Goal: Task Accomplishment & Management: Complete application form

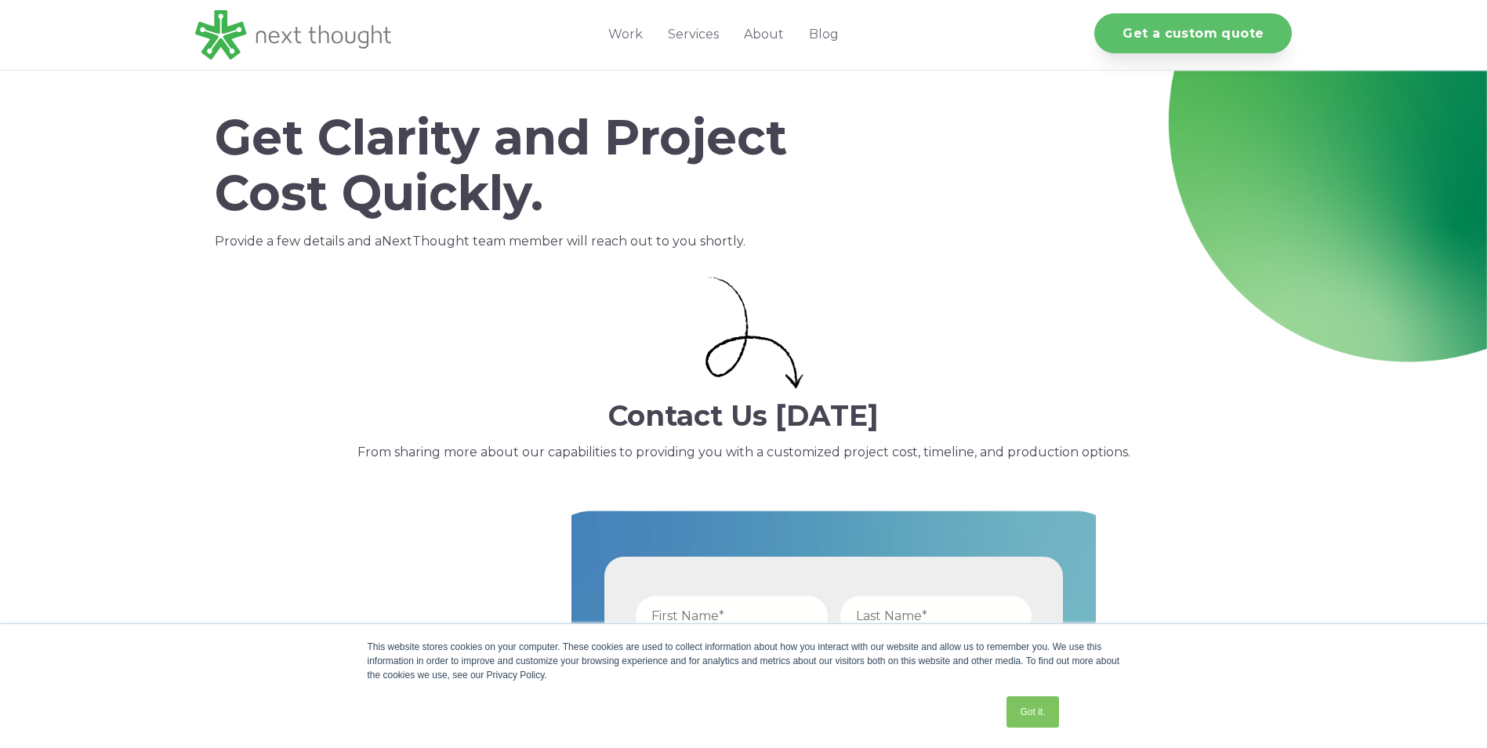
click at [1165, 29] on link "Get a custom quote" at bounding box center [1192, 33] width 197 height 40
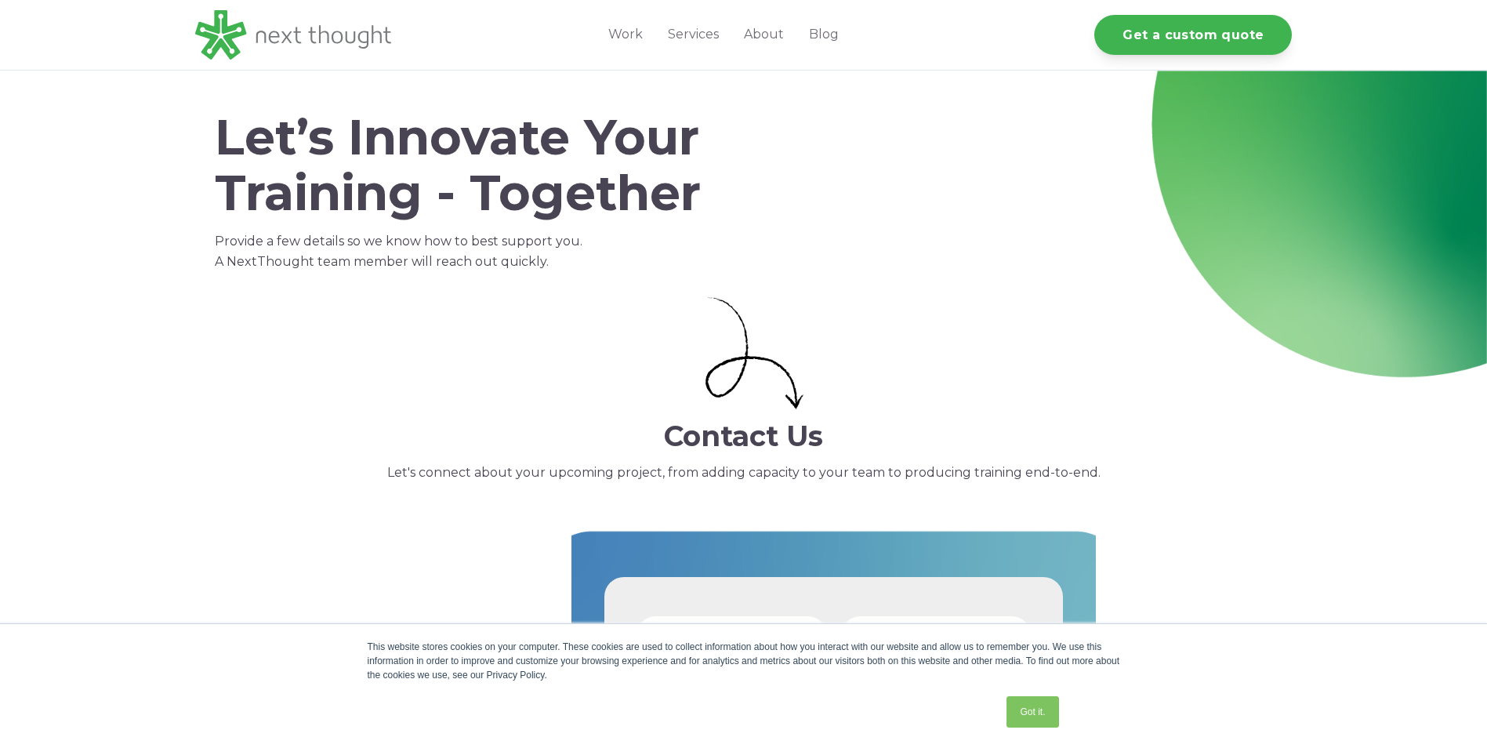
click at [1043, 706] on link "Got it." at bounding box center [1032, 711] width 52 height 31
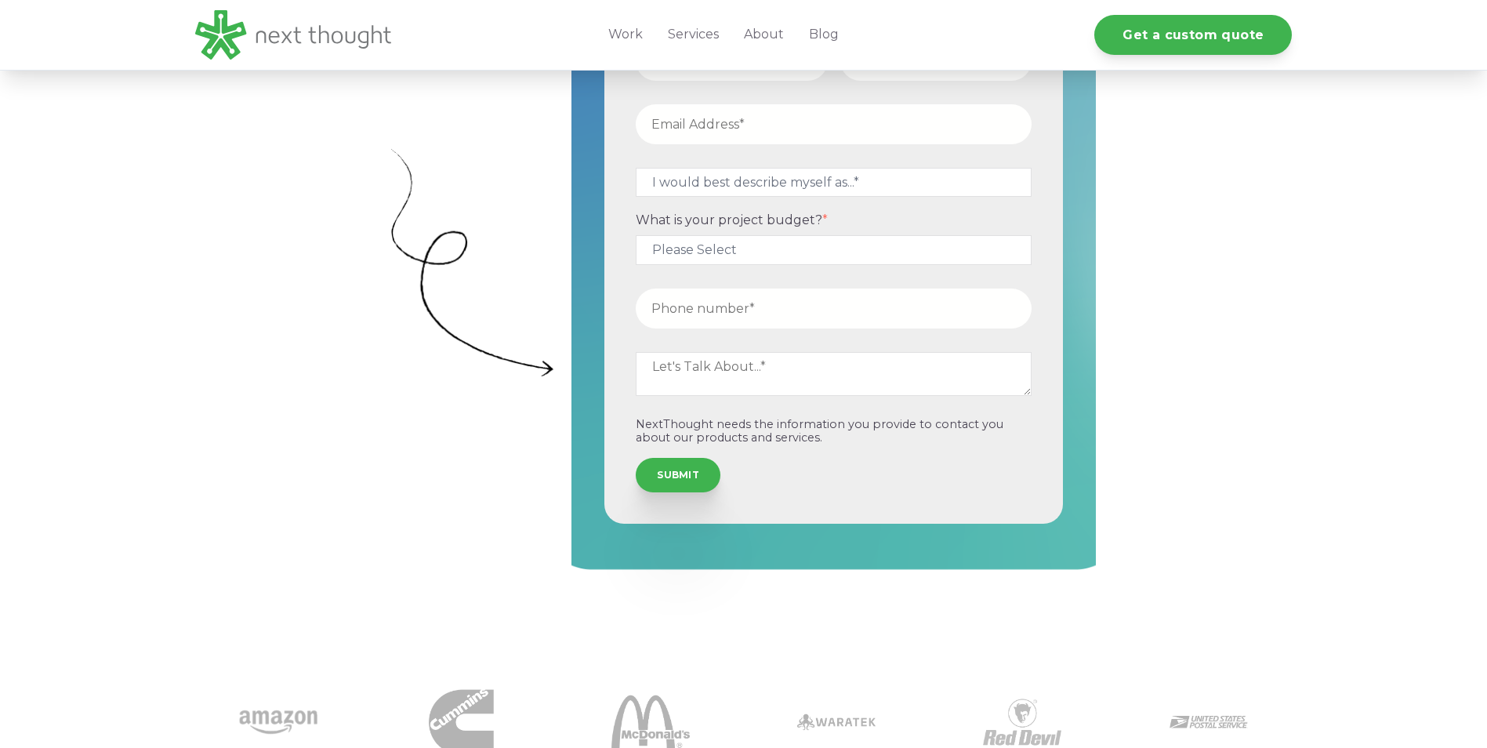
scroll to position [648, 0]
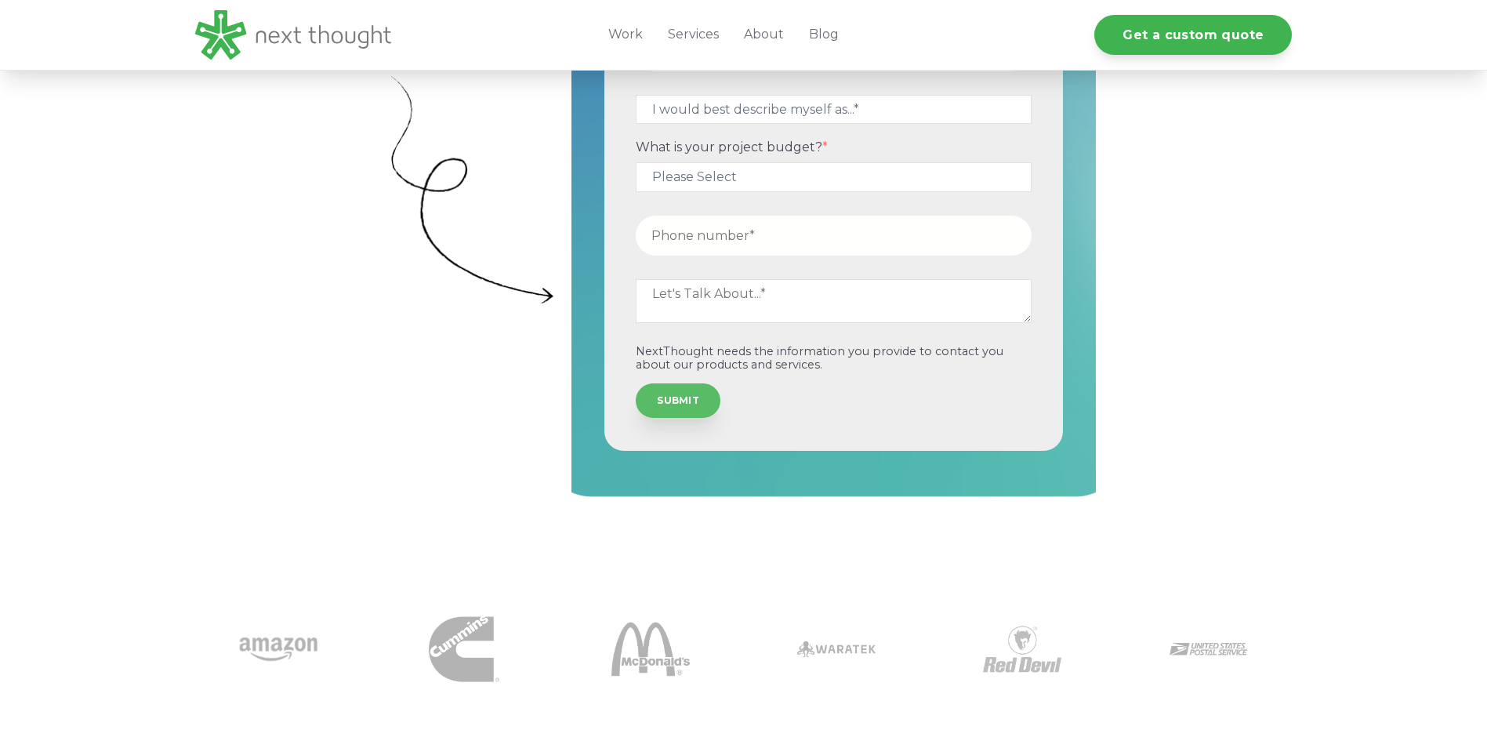
click at [667, 401] on input "SUBMIT" at bounding box center [678, 400] width 85 height 34
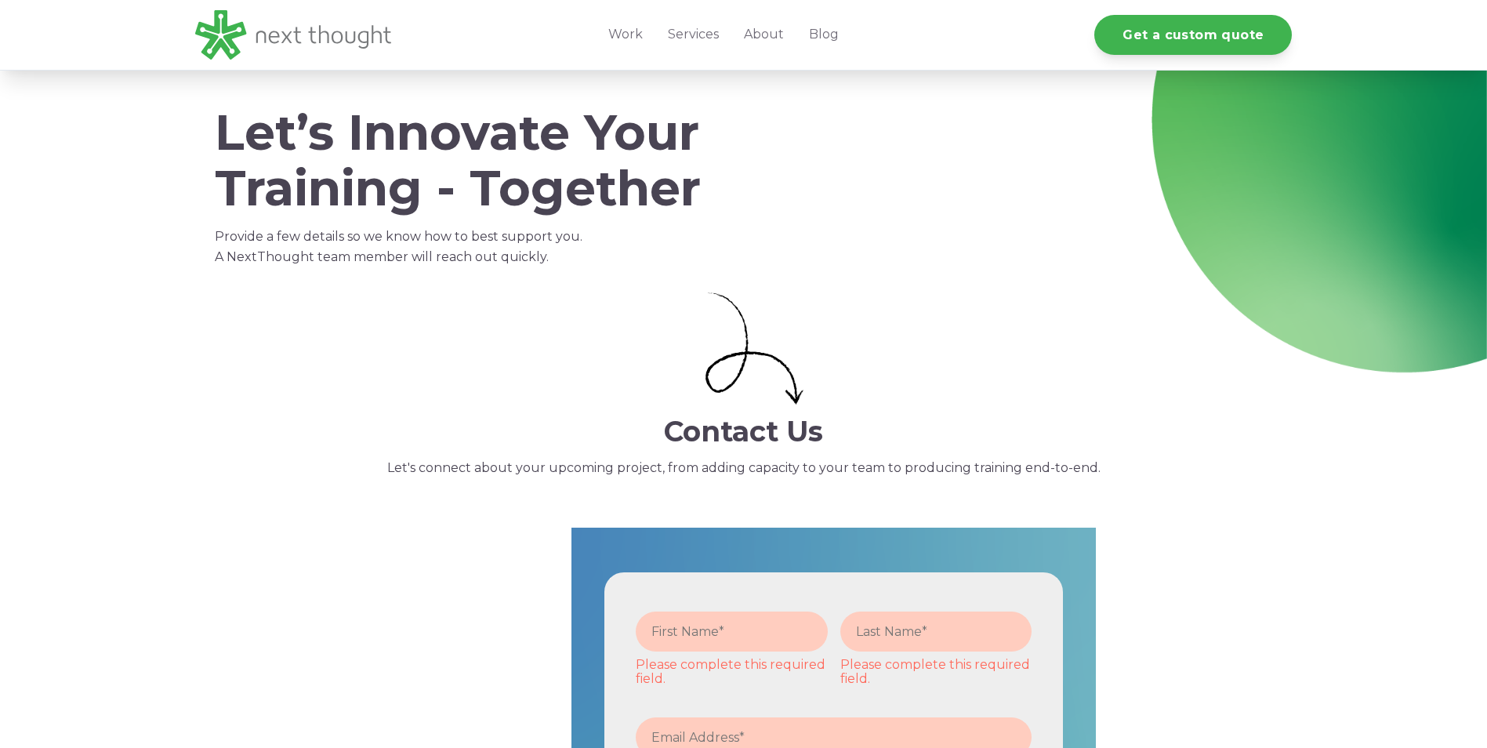
scroll to position [0, 0]
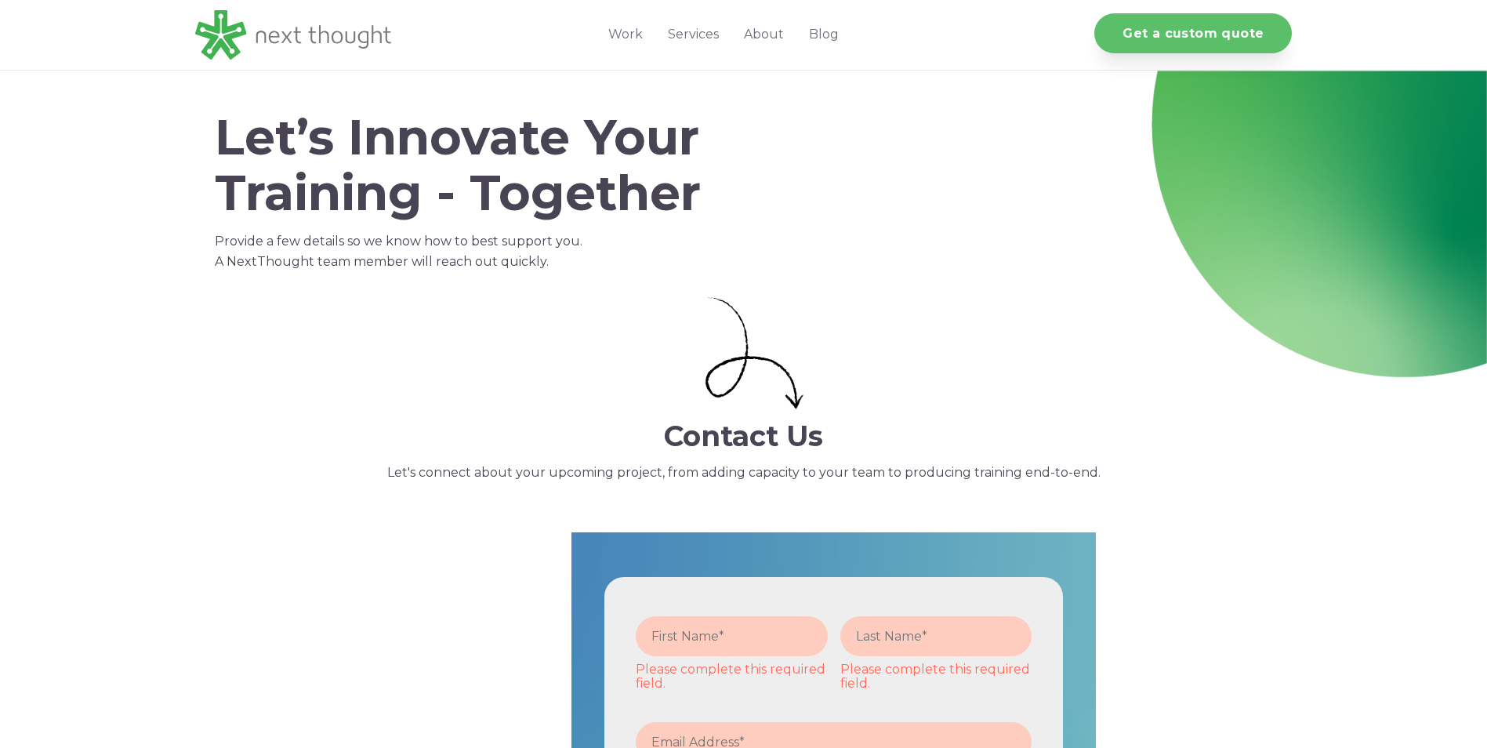
click at [1218, 27] on link "Get a custom quote" at bounding box center [1192, 33] width 197 height 40
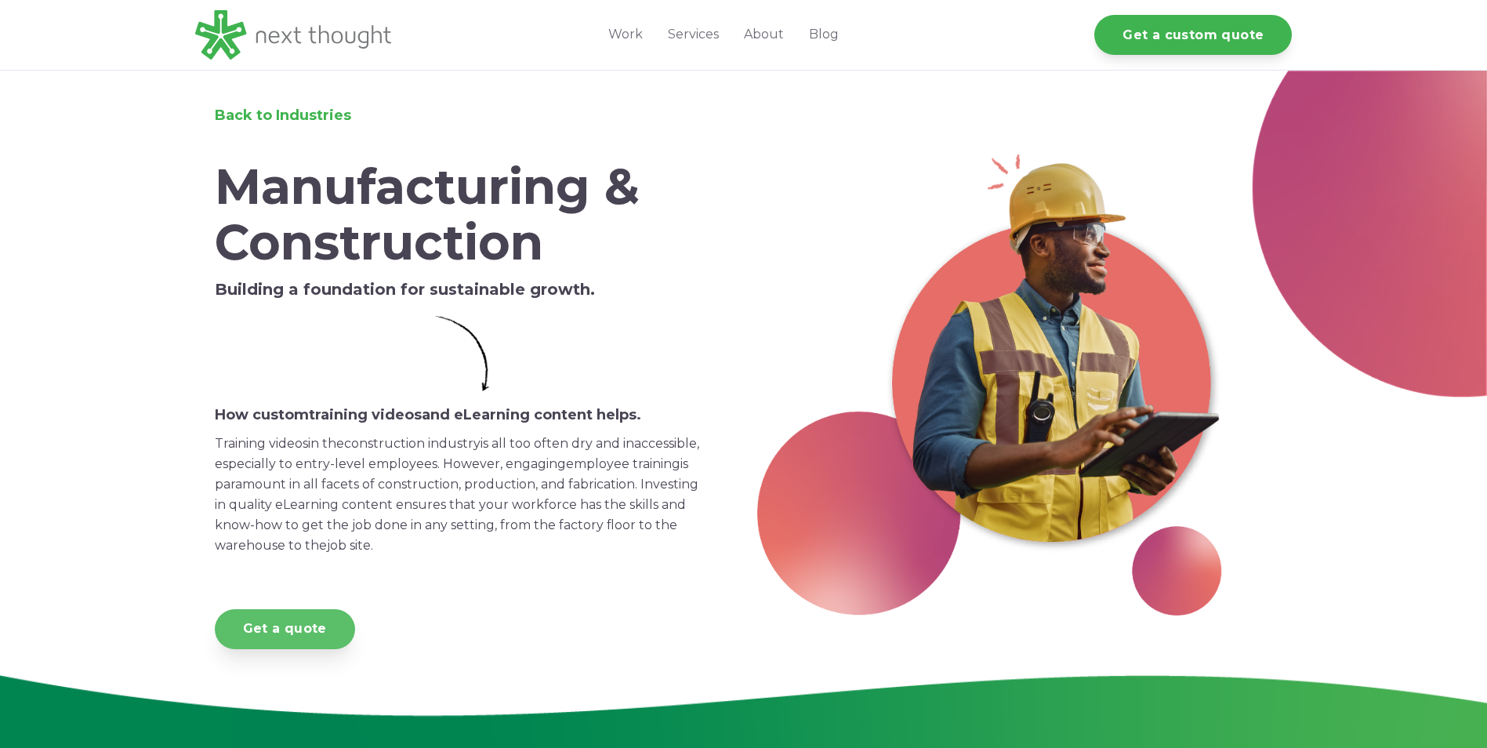
click at [276, 633] on link "Get a quote" at bounding box center [285, 629] width 140 height 40
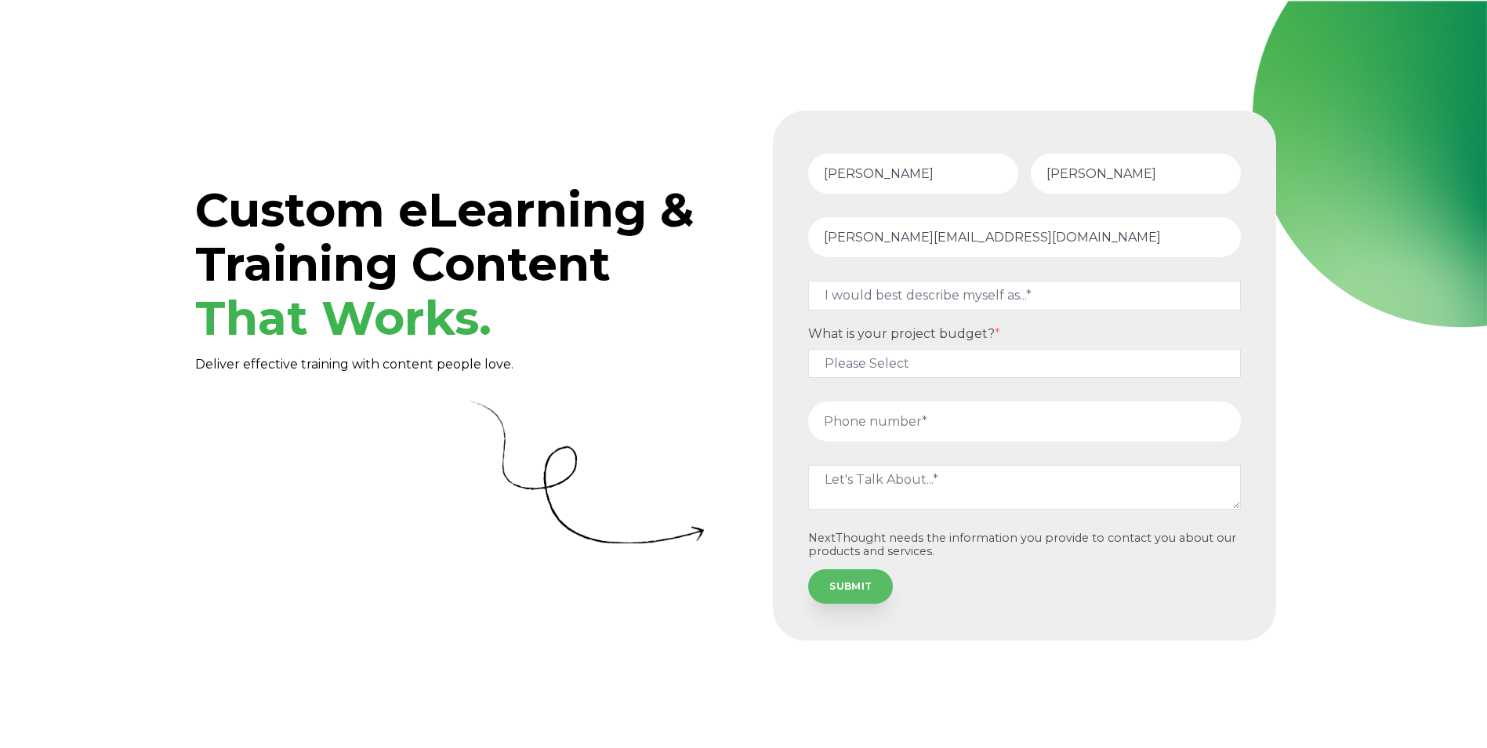
click at [847, 582] on input "SUBMIT" at bounding box center [850, 586] width 85 height 34
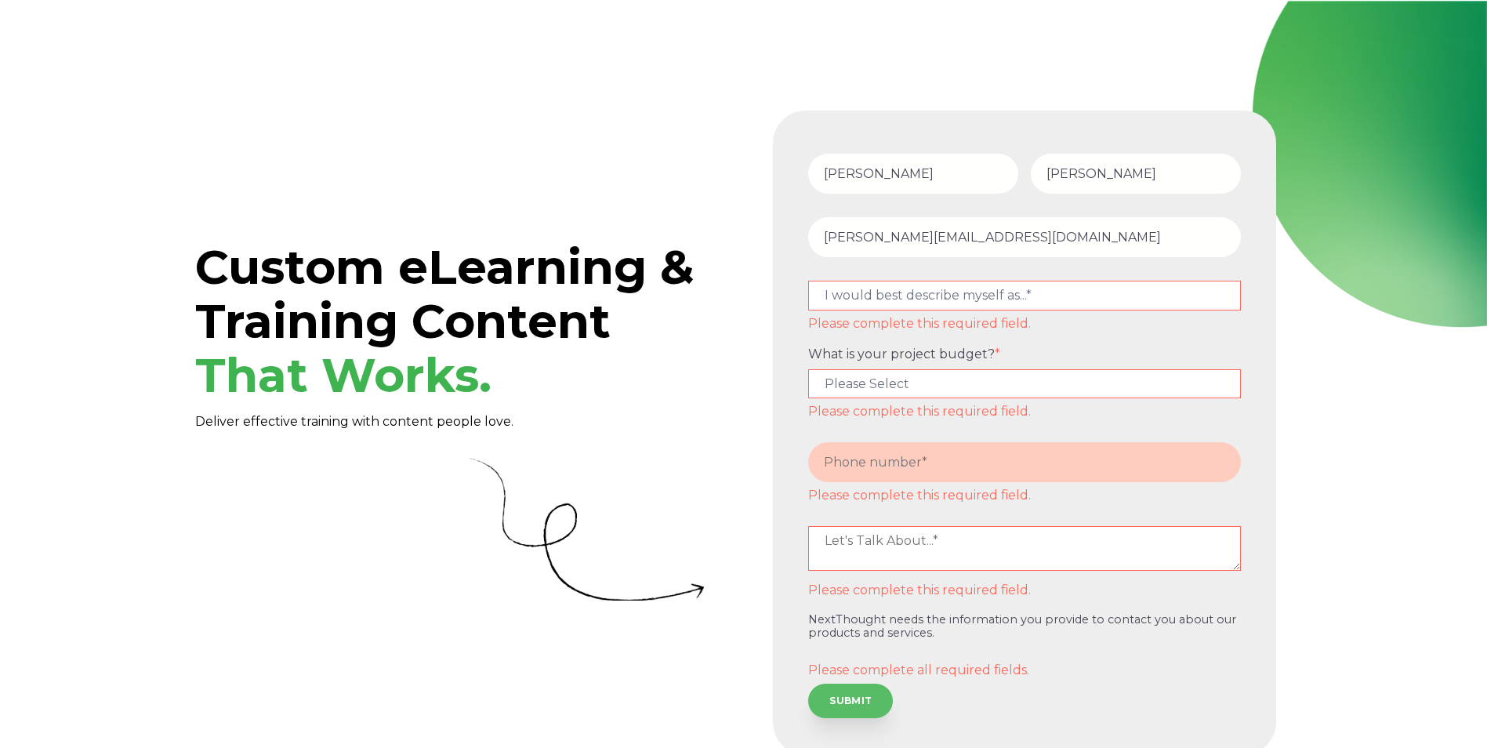
click at [850, 702] on input "SUBMIT" at bounding box center [850, 700] width 85 height 34
click at [853, 695] on input "SUBMIT" at bounding box center [850, 700] width 85 height 34
